Goal: Transaction & Acquisition: Purchase product/service

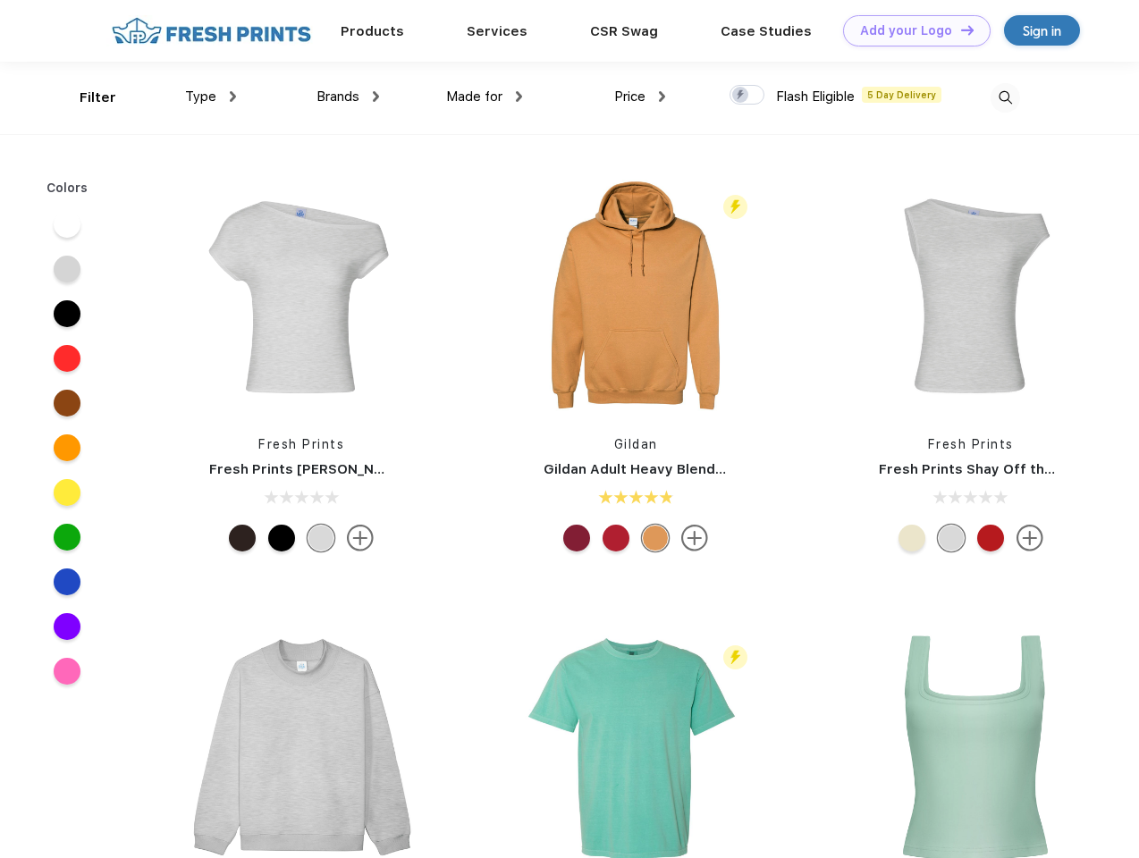
click at [910, 30] on link "Add your Logo Design Tool" at bounding box center [917, 30] width 148 height 31
click at [0, 0] on div "Design Tool" at bounding box center [0, 0] width 0 height 0
click at [959, 30] on link "Add your Logo Design Tool" at bounding box center [917, 30] width 148 height 31
click at [86, 97] on div "Filter" at bounding box center [98, 98] width 37 height 21
click at [211, 97] on span "Type" at bounding box center [200, 97] width 31 height 16
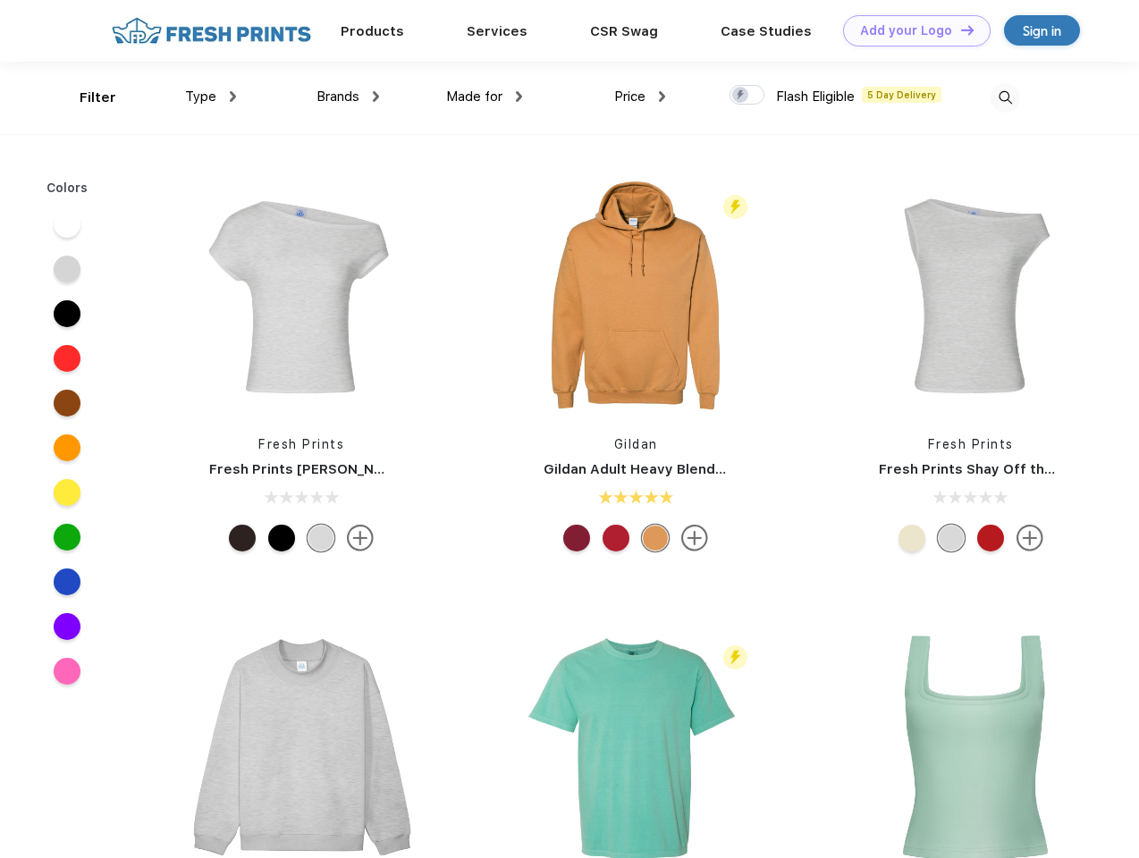
click at [348, 97] on span "Brands" at bounding box center [338, 97] width 43 height 16
click at [485, 97] on span "Made for" at bounding box center [474, 97] width 56 height 16
click at [640, 97] on span "Price" at bounding box center [629, 97] width 31 height 16
click at [748, 96] on div at bounding box center [747, 95] width 35 height 20
click at [741, 96] on input "checkbox" at bounding box center [736, 90] width 12 height 12
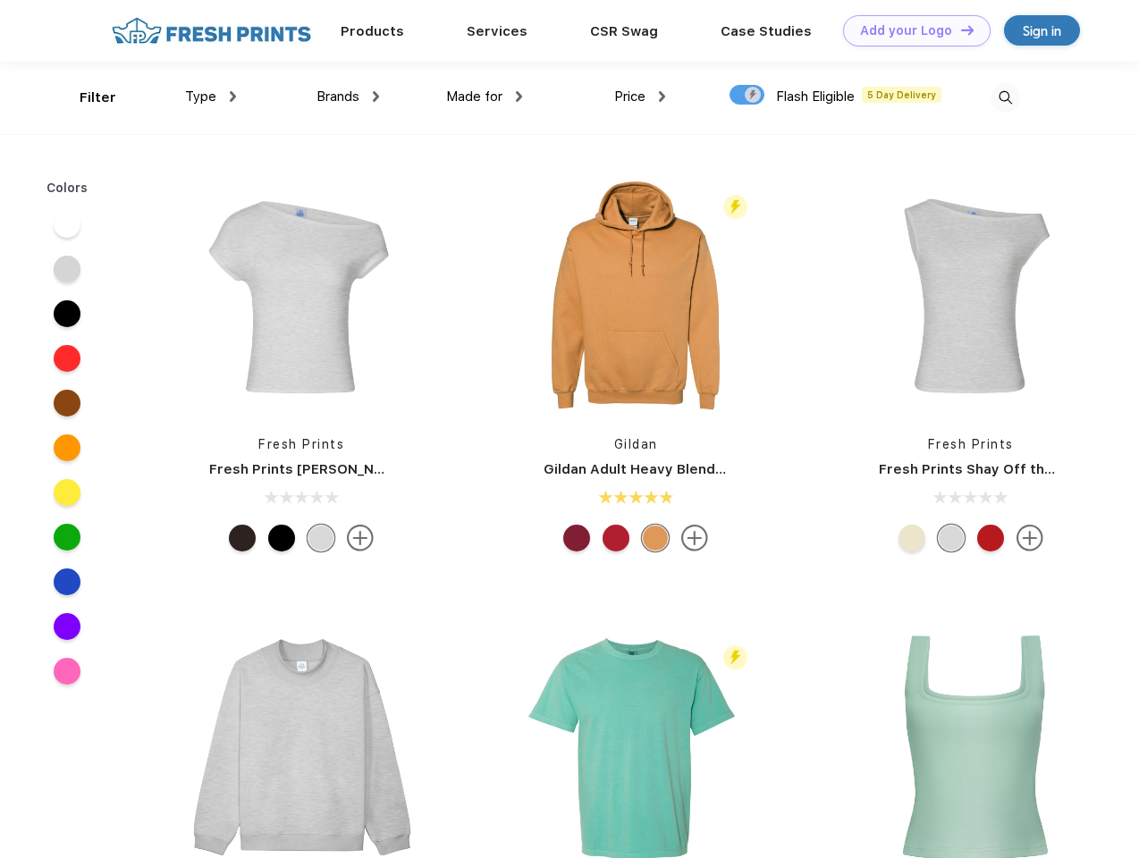
click at [1005, 97] on img at bounding box center [1006, 98] width 30 height 30
